Goal: Task Accomplishment & Management: Manage account settings

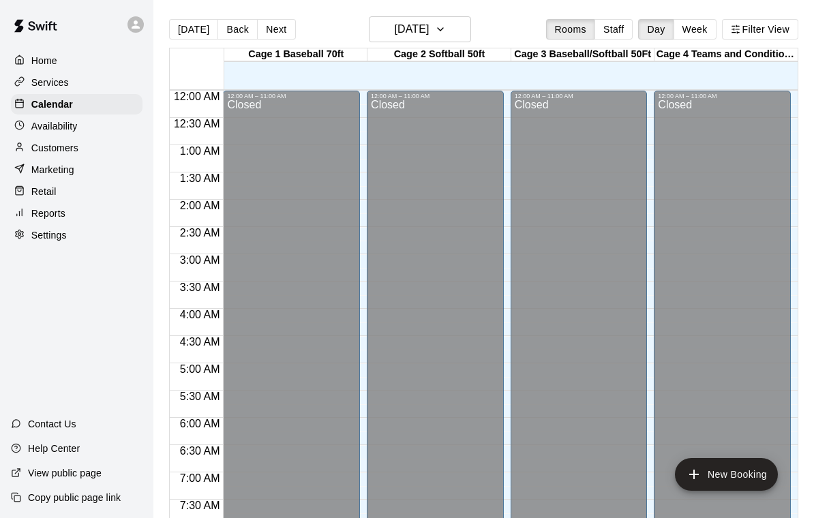
scroll to position [804, 0]
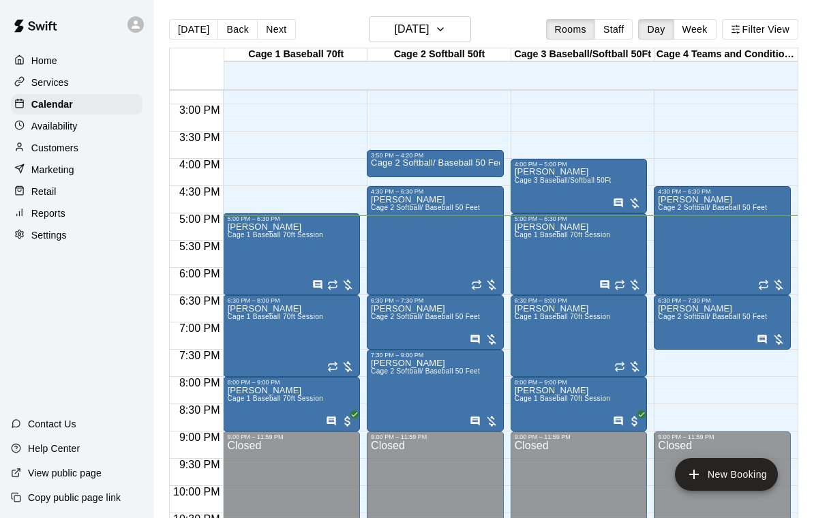
click at [598, 180] on span "Cage 3 Baseball/Softball 50Ft" at bounding box center [563, 180] width 97 height 7
click at [527, 219] on img "edit" at bounding box center [529, 224] width 16 height 16
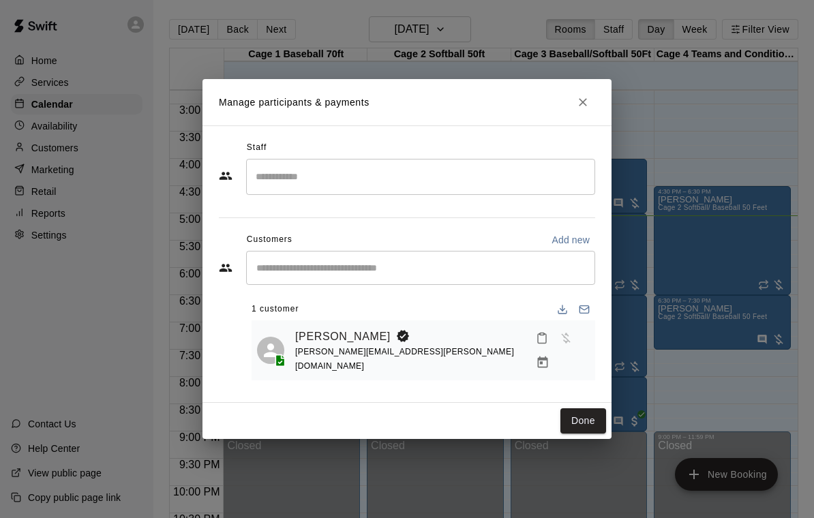
click at [464, 343] on div "Dan Krieg dan.krieg@gmail.com" at bounding box center [442, 350] width 294 height 49
click at [549, 356] on icon "Manage bookings & payment" at bounding box center [543, 363] width 14 height 14
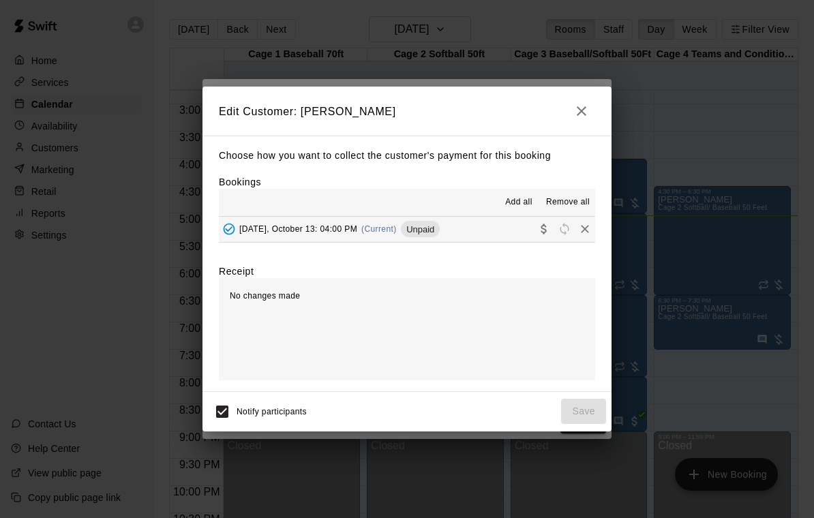
click at [480, 226] on button "Monday, October 13: 04:00 PM (Current) Unpaid" at bounding box center [407, 229] width 376 height 25
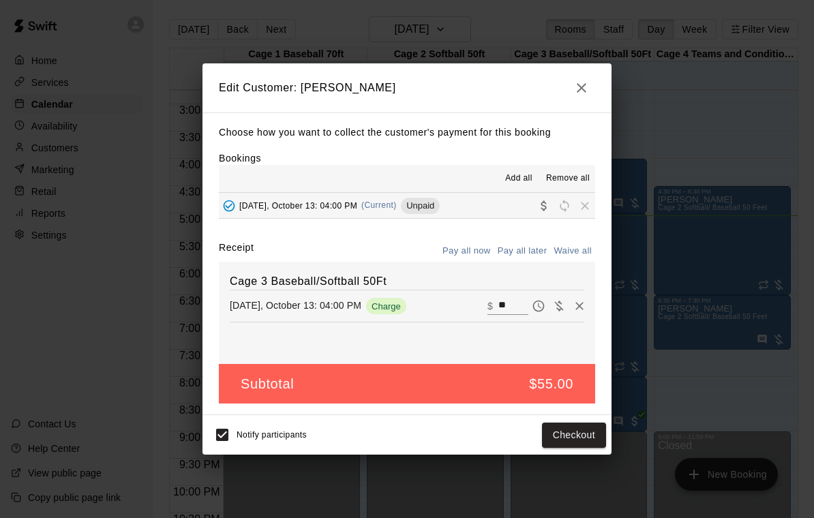
click at [572, 431] on button "Checkout" at bounding box center [574, 435] width 64 height 25
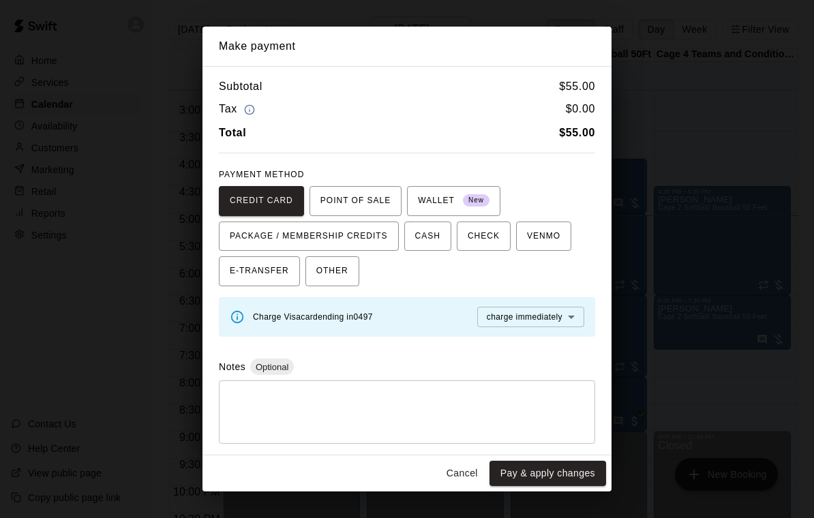
click at [344, 270] on span "OTHER" at bounding box center [332, 271] width 32 height 22
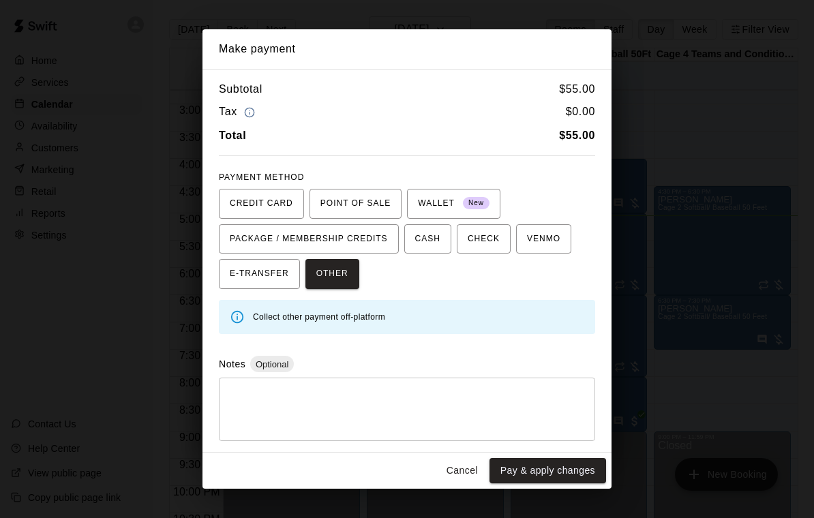
click at [555, 466] on button "Pay & apply changes" at bounding box center [547, 470] width 117 height 25
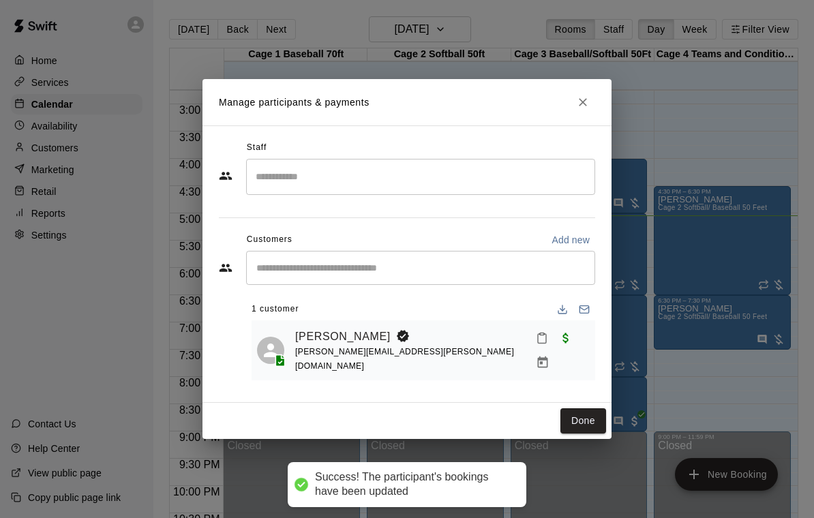
click at [569, 419] on button "Done" at bounding box center [583, 420] width 46 height 25
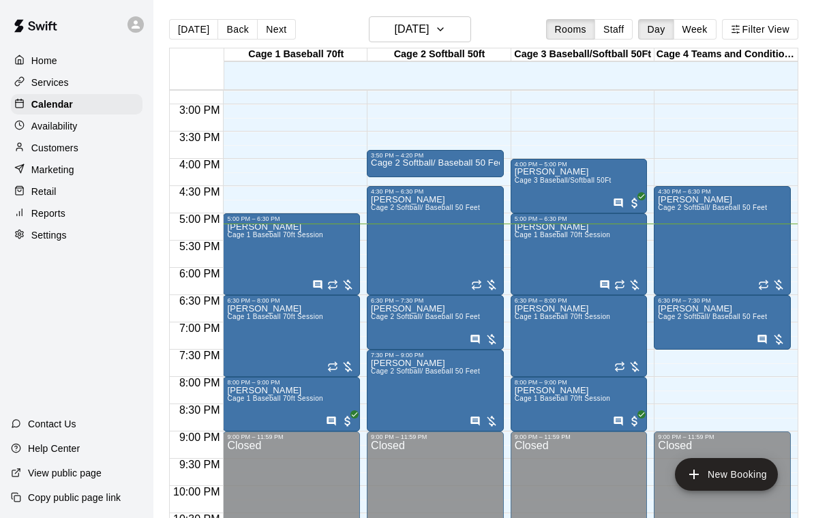
click at [728, 319] on span "Cage 2 Softball/ Baseball 50 Feet" at bounding box center [712, 316] width 109 height 7
click at [672, 327] on icon "edit" at bounding box center [672, 328] width 12 height 12
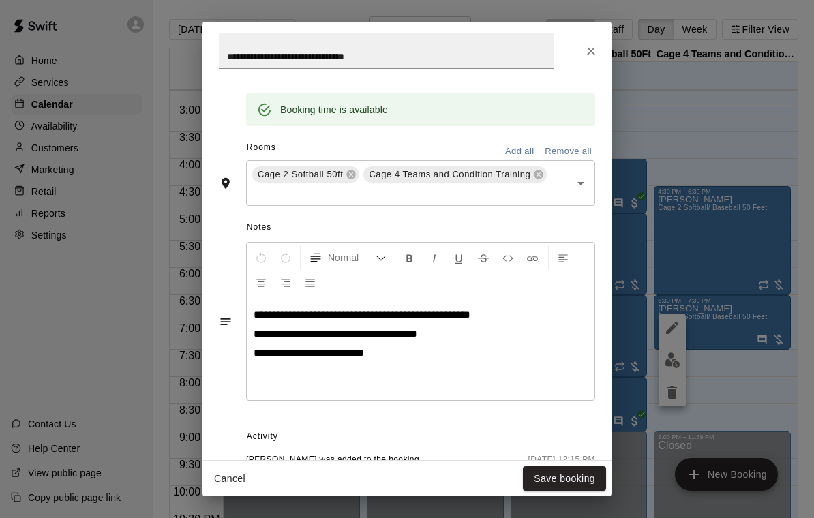
scroll to position [273, 0]
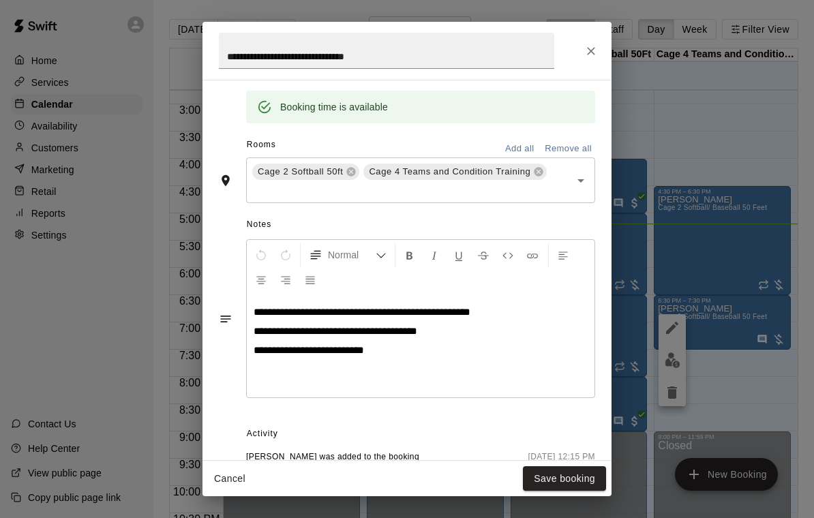
click at [594, 46] on icon "Close" at bounding box center [591, 51] width 14 height 14
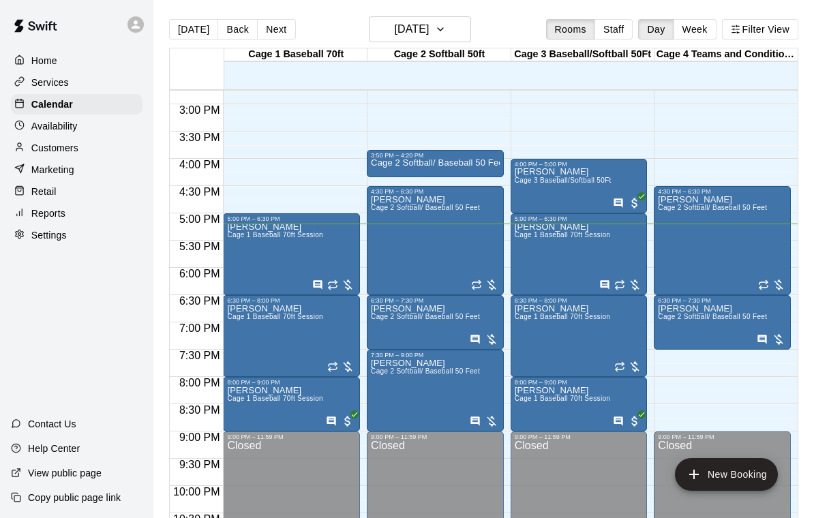
click at [387, 323] on icon "edit" at bounding box center [385, 319] width 16 height 16
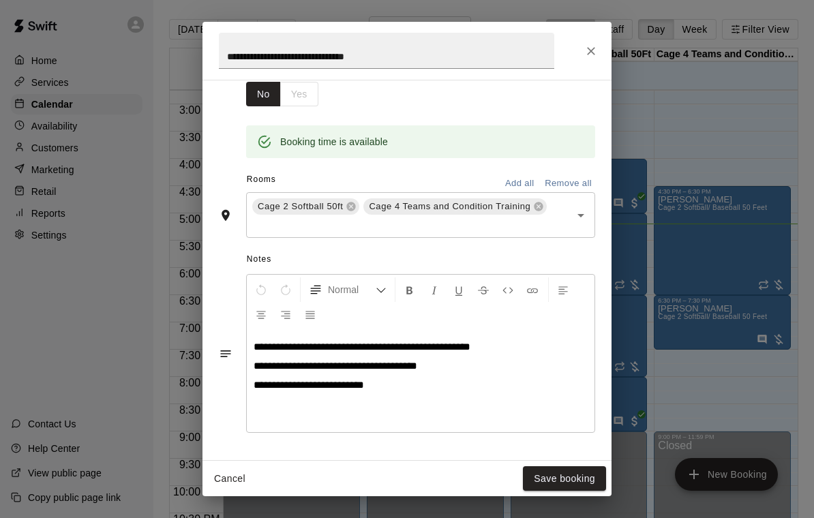
scroll to position [244, 0]
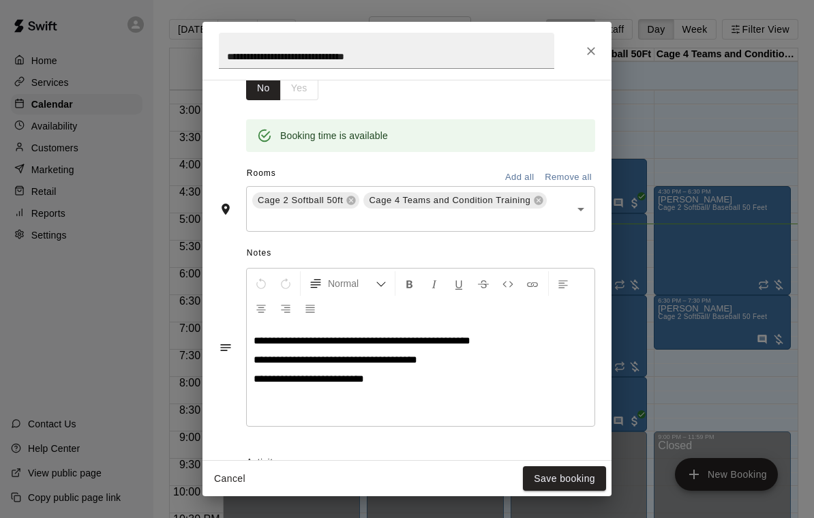
click at [589, 48] on icon "Close" at bounding box center [591, 51] width 14 height 14
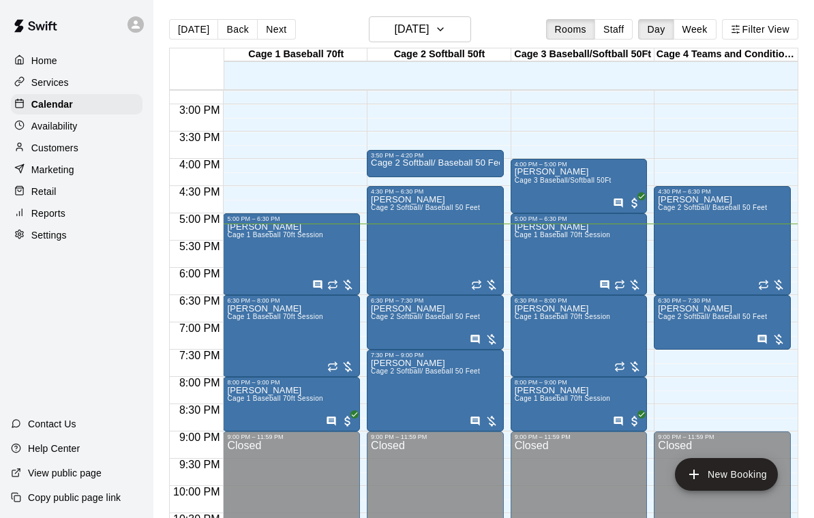
click at [240, 324] on icon "edit" at bounding box center [241, 319] width 16 height 16
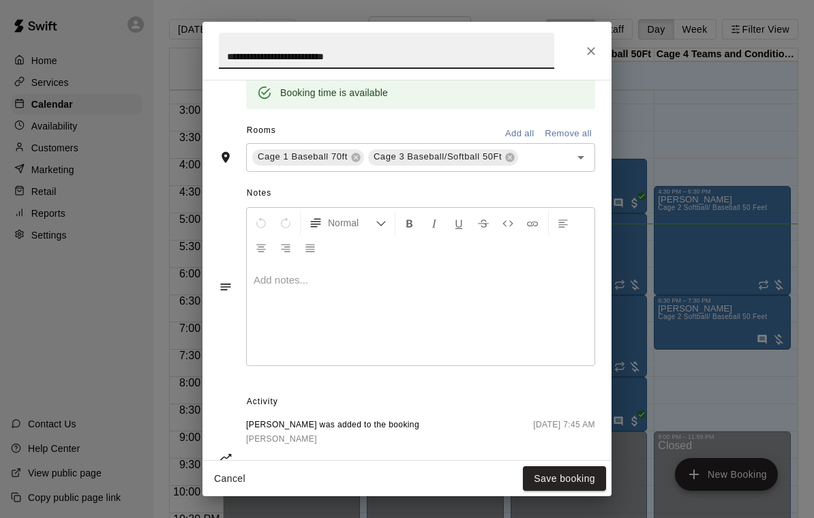
click at [602, 50] on button "Close" at bounding box center [591, 51] width 25 height 25
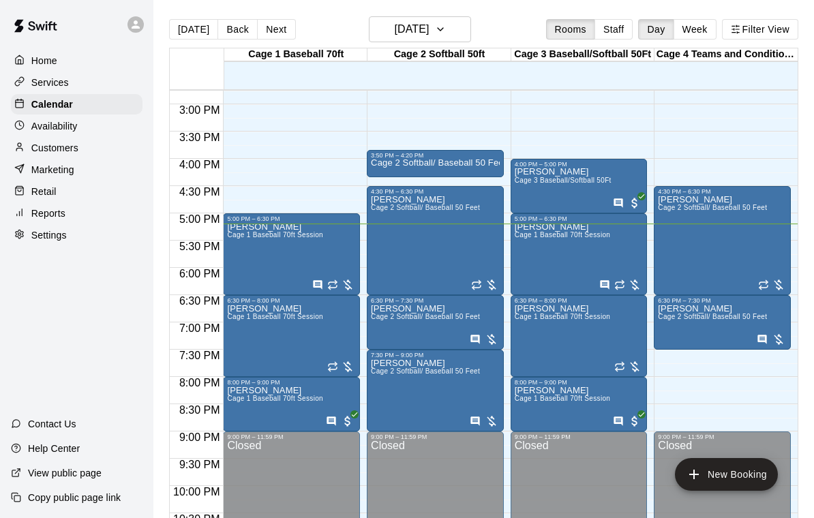
scroll to position [373, 0]
click at [526, 319] on icon "edit" at bounding box center [528, 319] width 16 height 16
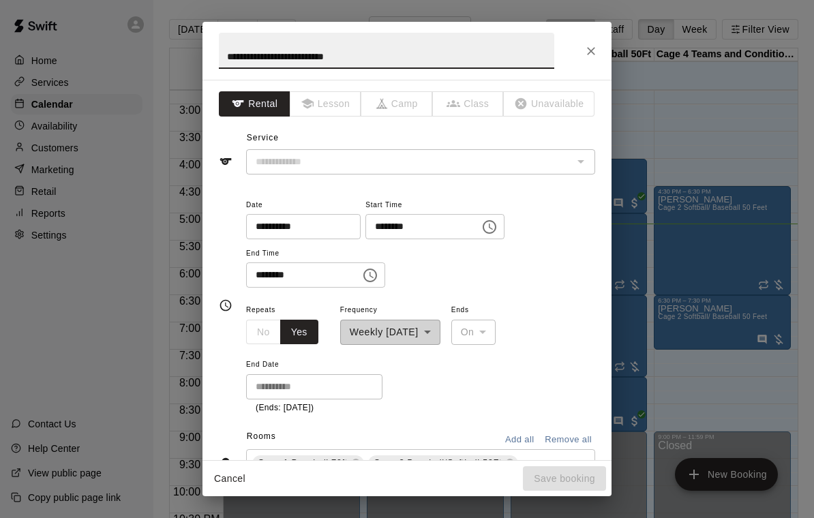
type input "**********"
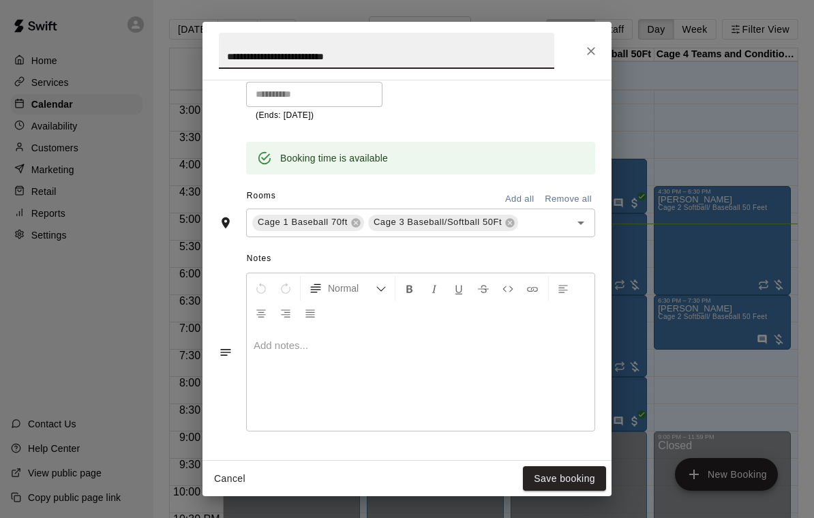
scroll to position [311, 0]
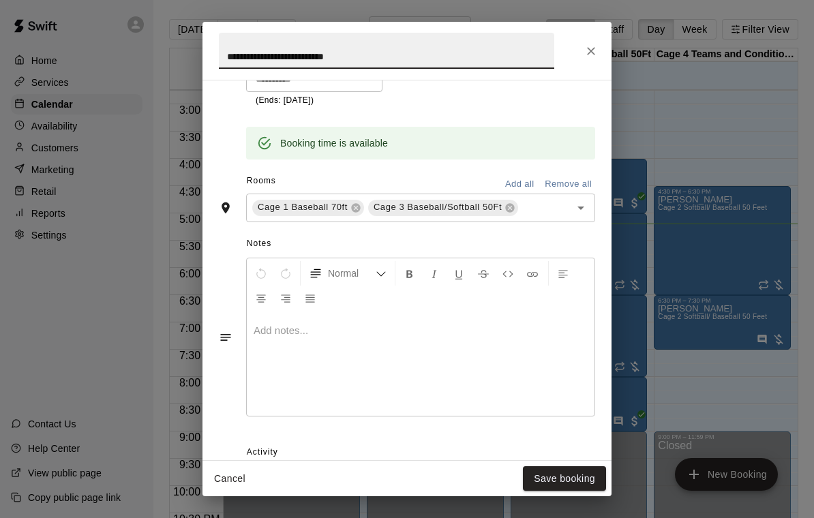
click at [597, 49] on icon "Close" at bounding box center [591, 51] width 14 height 14
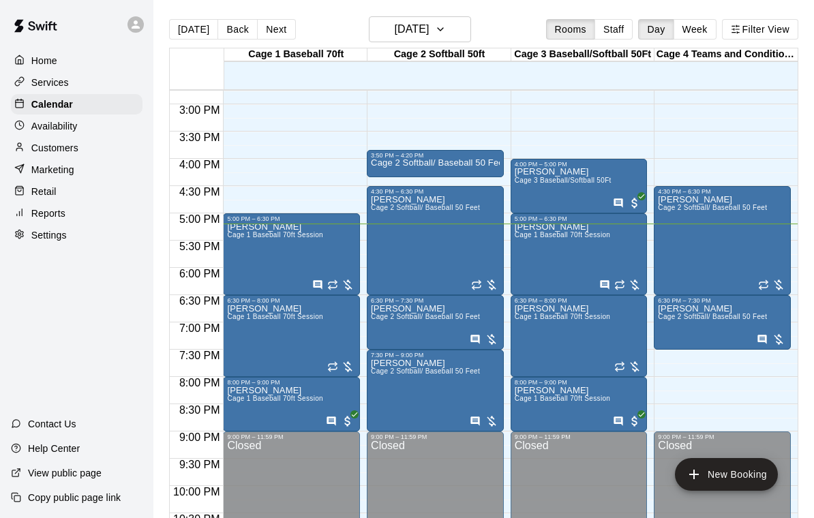
click at [389, 384] on button "edit" at bounding box center [384, 374] width 27 height 27
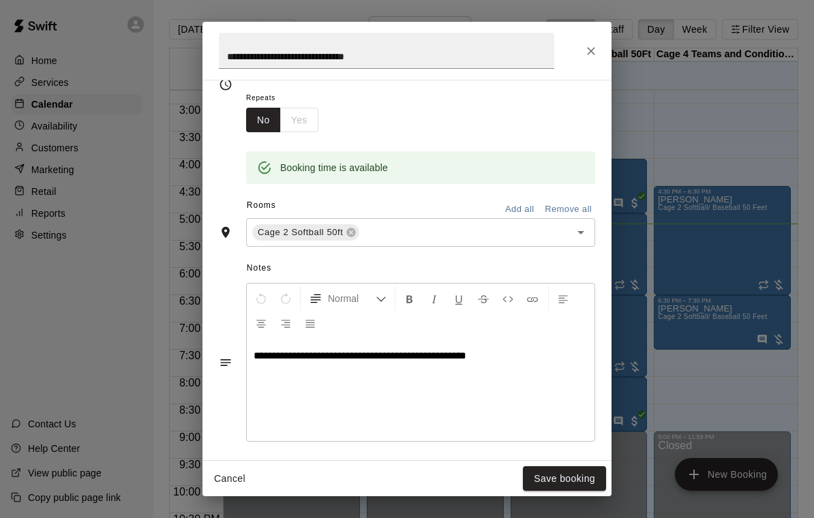
scroll to position [232, 0]
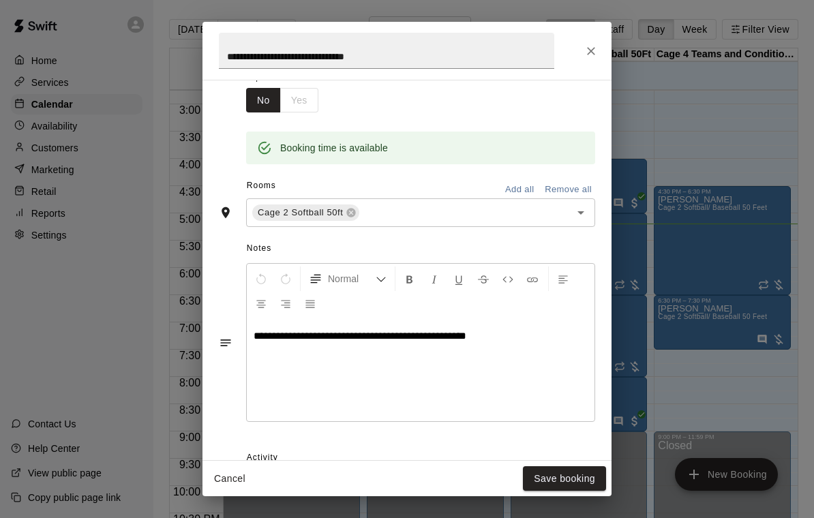
click at [586, 47] on icon "Close" at bounding box center [591, 51] width 14 height 14
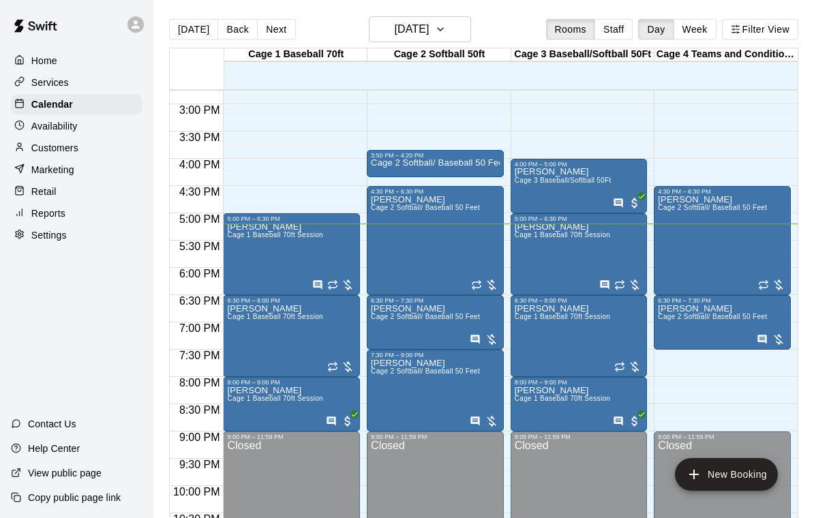
click at [276, 391] on p "[PERSON_NAME]" at bounding box center [275, 391] width 96 height 0
click at [248, 408] on icon "edit" at bounding box center [241, 406] width 16 height 16
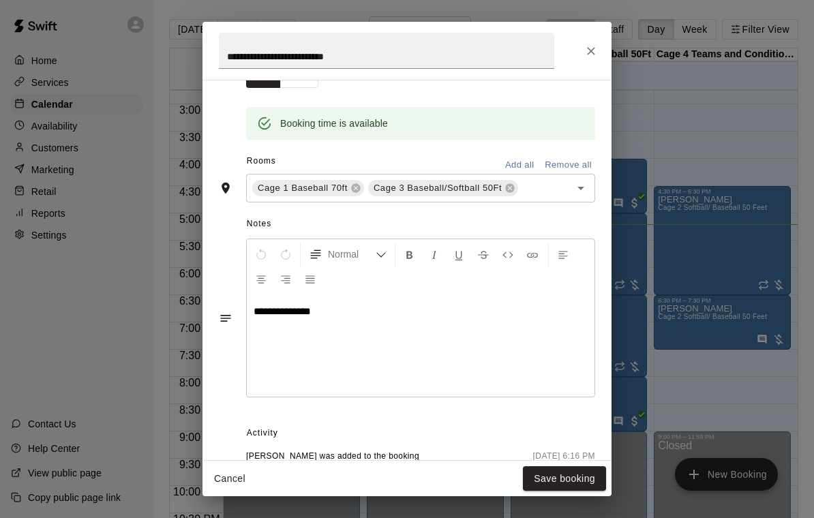
scroll to position [261, 0]
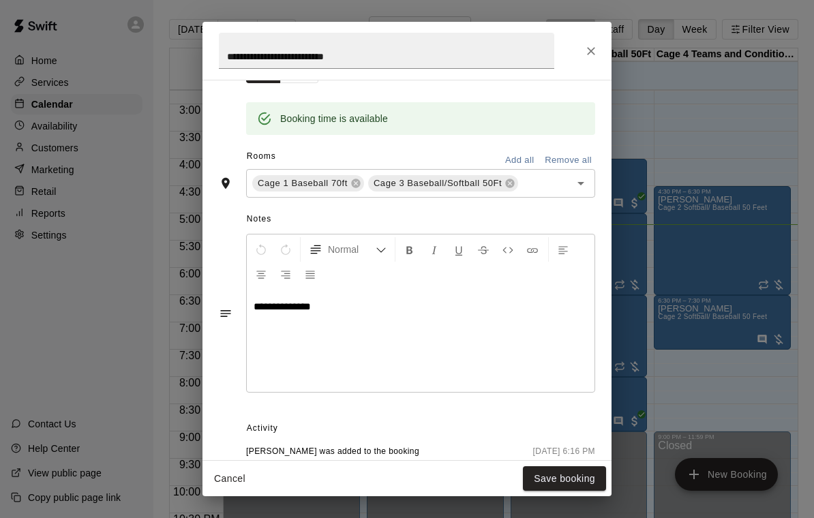
click at [589, 55] on icon "Close" at bounding box center [591, 51] width 14 height 14
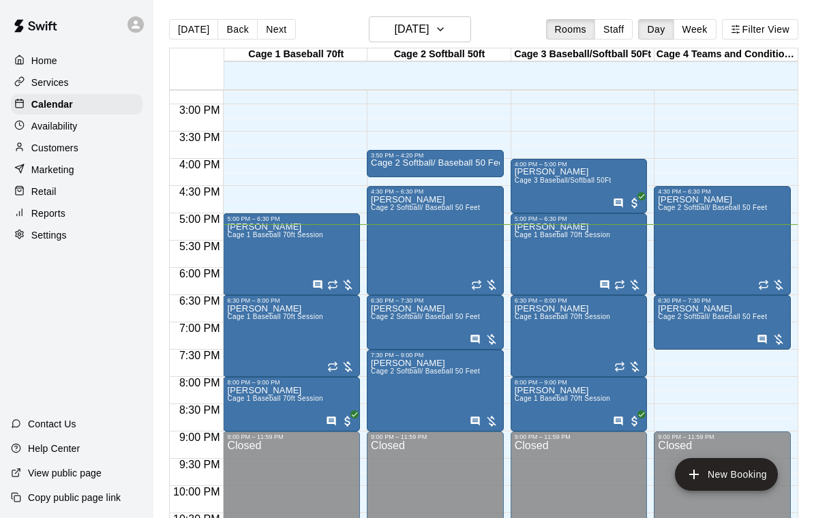
click at [527, 403] on icon "edit" at bounding box center [528, 401] width 12 height 12
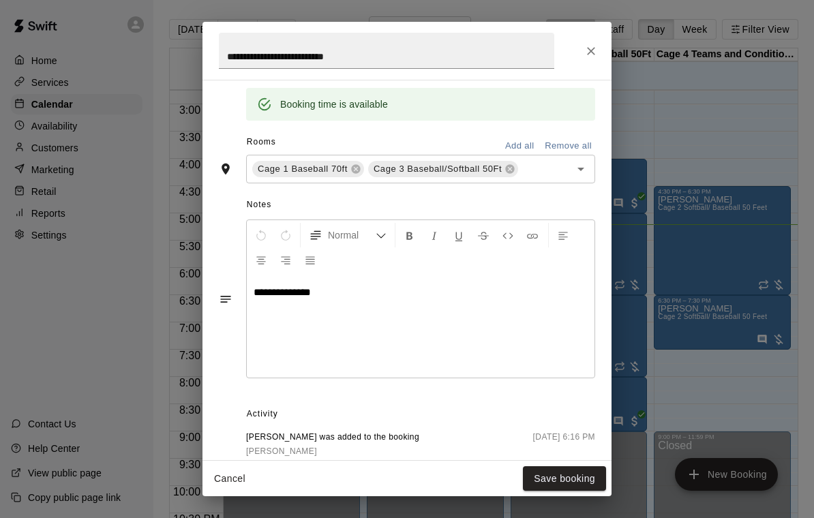
scroll to position [286, 0]
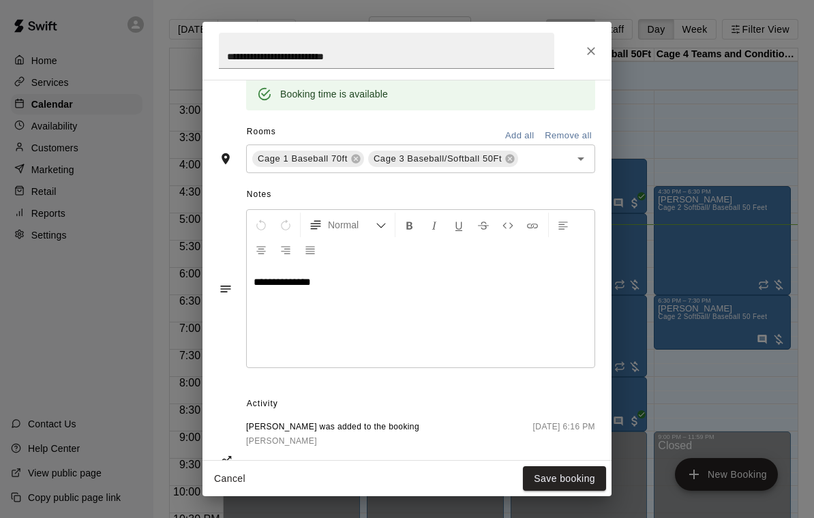
click at [595, 55] on icon "Close" at bounding box center [591, 51] width 14 height 14
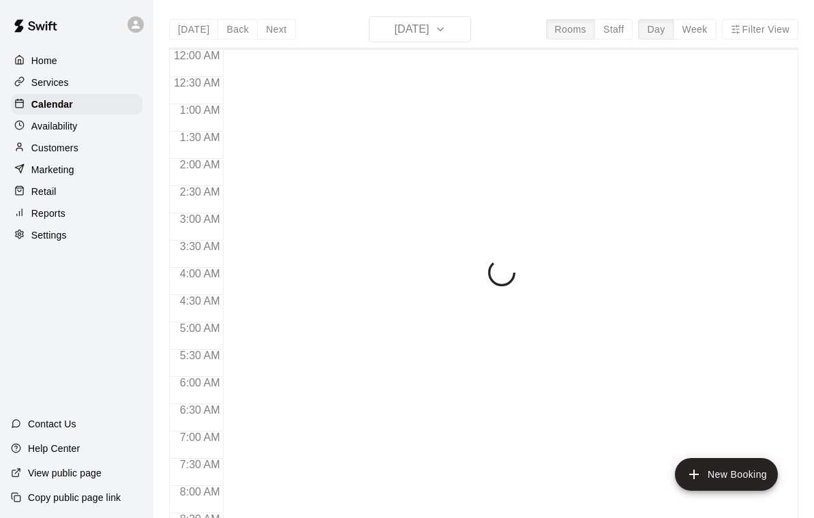
scroll to position [804, 0]
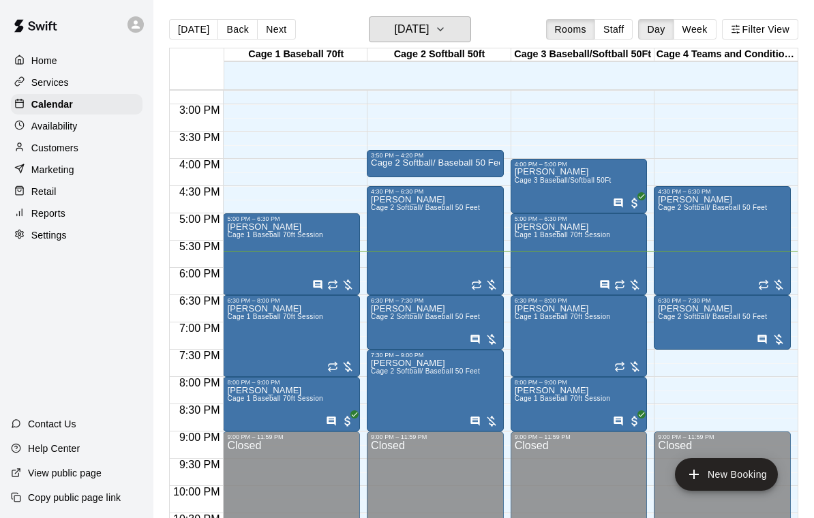
click at [412, 37] on h6 "[DATE]" at bounding box center [411, 29] width 35 height 19
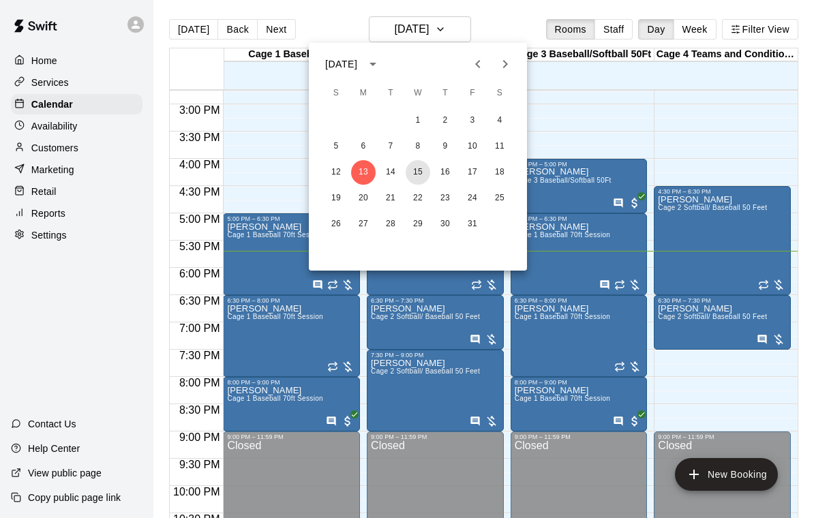
click at [419, 168] on button "15" at bounding box center [418, 172] width 25 height 25
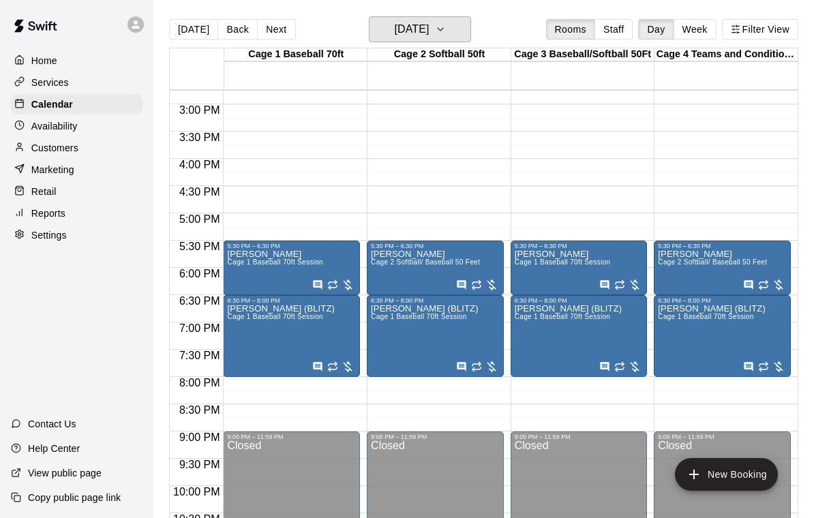
click at [429, 35] on h6 "[DATE]" at bounding box center [411, 29] width 35 height 19
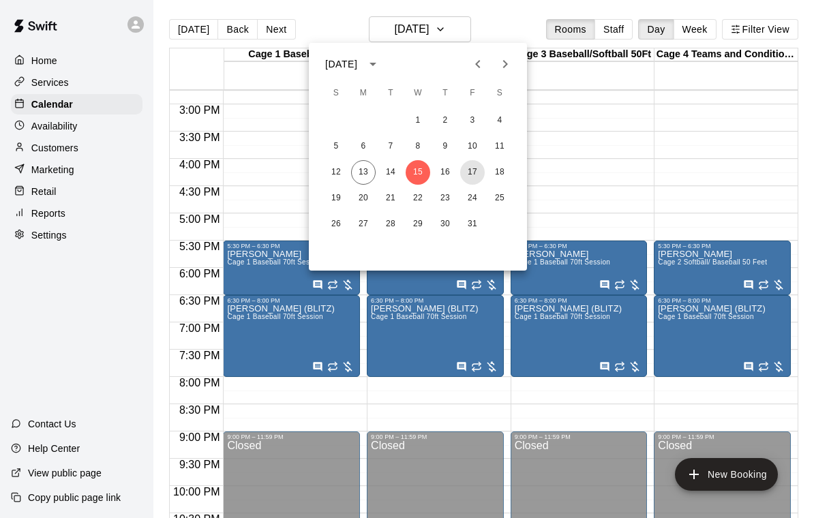
click at [472, 173] on button "17" at bounding box center [472, 172] width 25 height 25
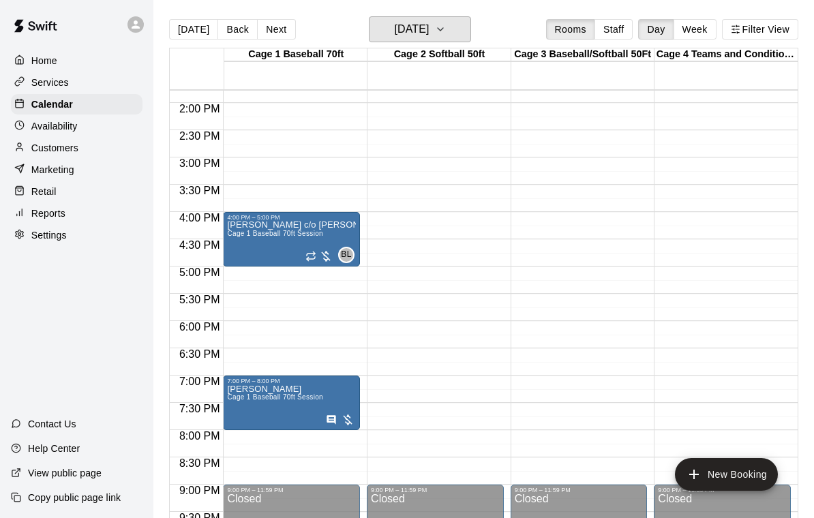
scroll to position [743, 0]
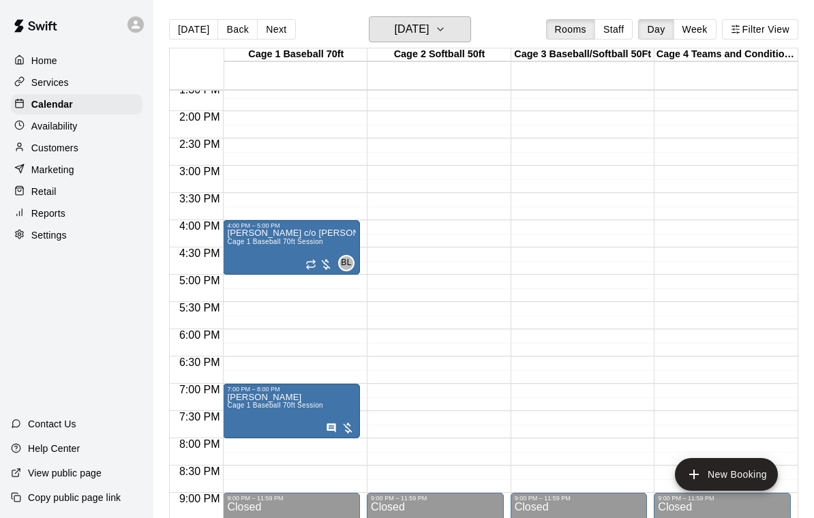
click at [429, 29] on h6 "[DATE]" at bounding box center [411, 29] width 35 height 19
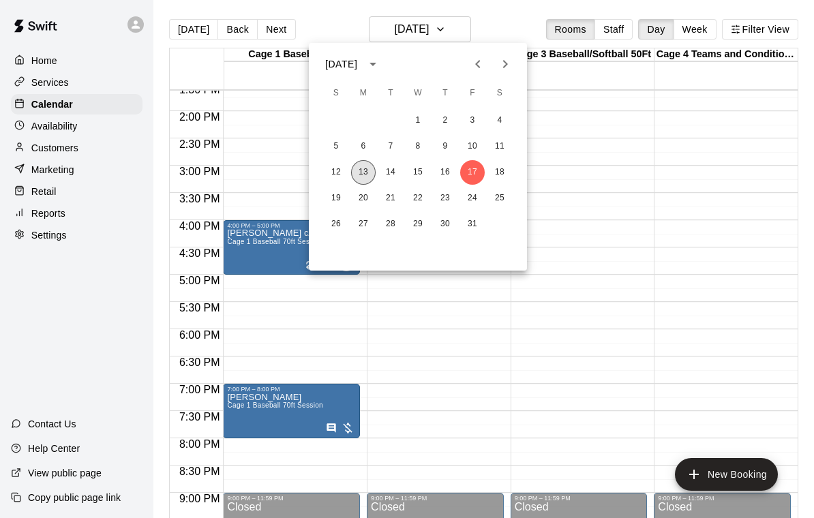
click at [364, 174] on button "13" at bounding box center [363, 172] width 25 height 25
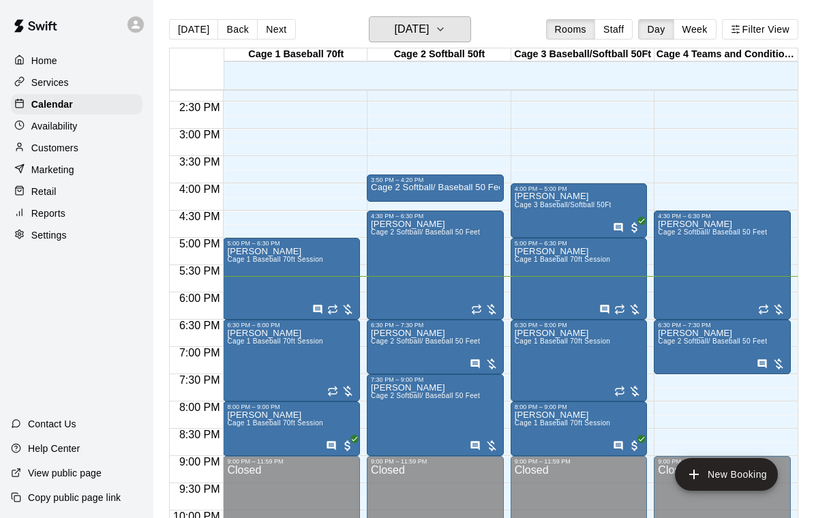
scroll to position [784, 0]
